Goal: Navigation & Orientation: Find specific page/section

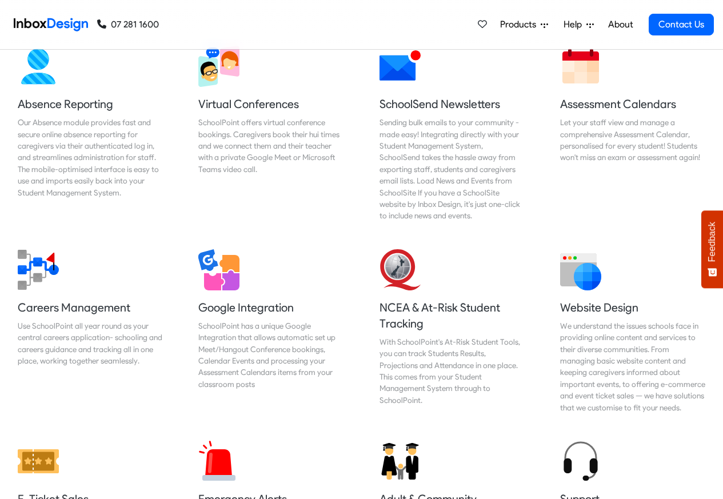
scroll to position [960, 0]
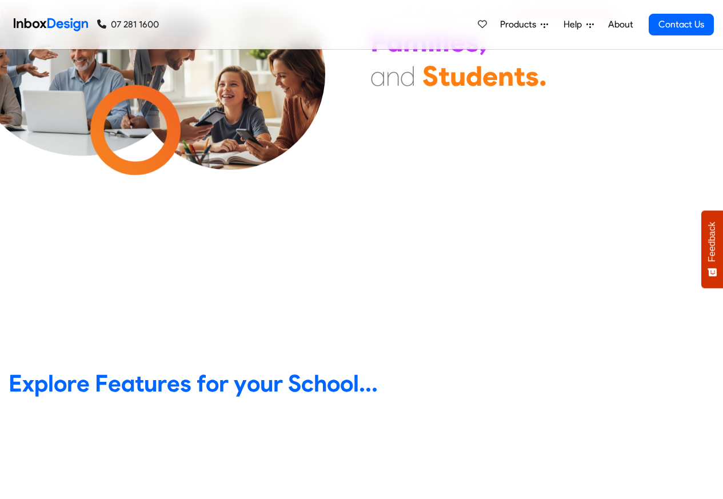
scroll to position [69, 0]
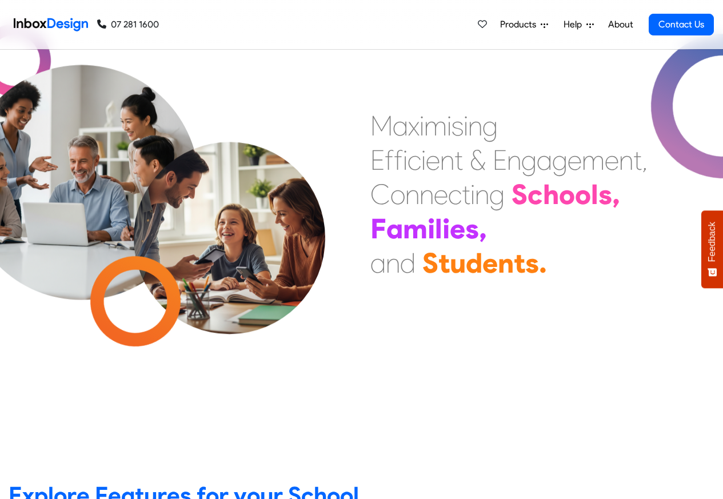
click at [534, 25] on span "Products" at bounding box center [520, 25] width 41 height 14
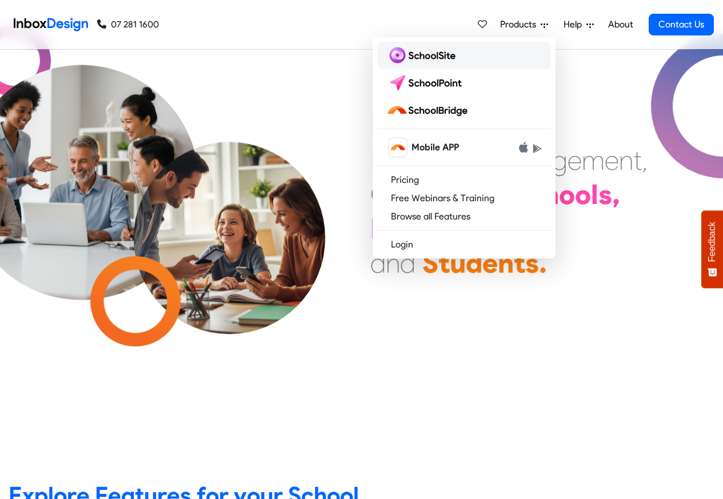
click at [413, 57] on img at bounding box center [423, 55] width 74 height 18
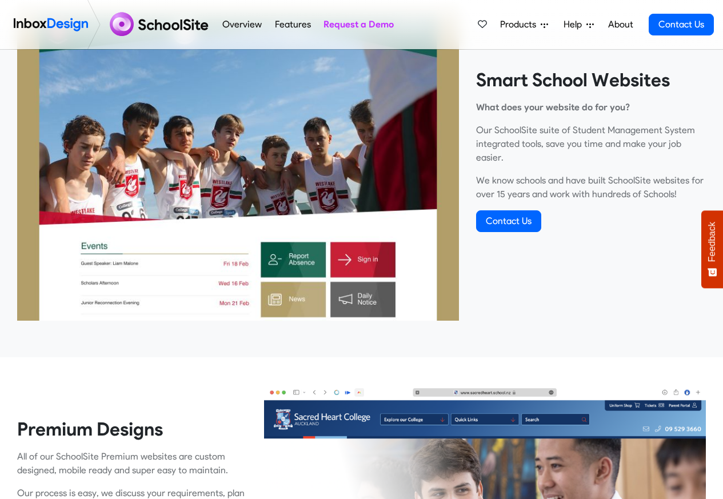
scroll to position [480, 0]
